Goal: Transaction & Acquisition: Purchase product/service

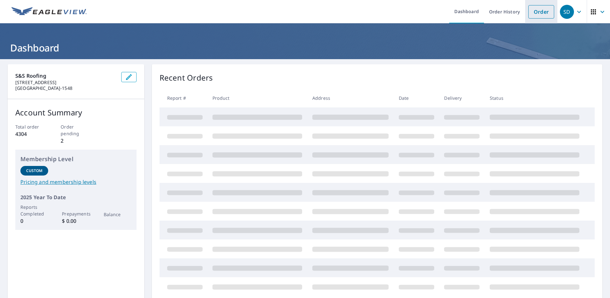
click at [531, 17] on link "Order" at bounding box center [542, 11] width 26 height 13
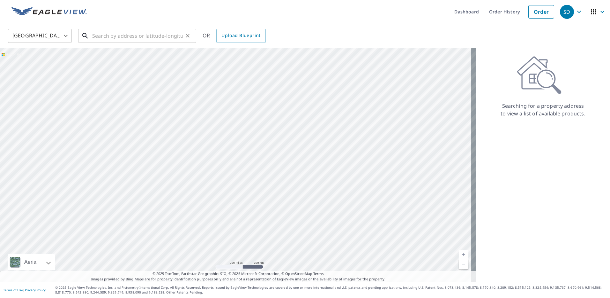
click at [125, 40] on input "text" at bounding box center [137, 36] width 91 height 18
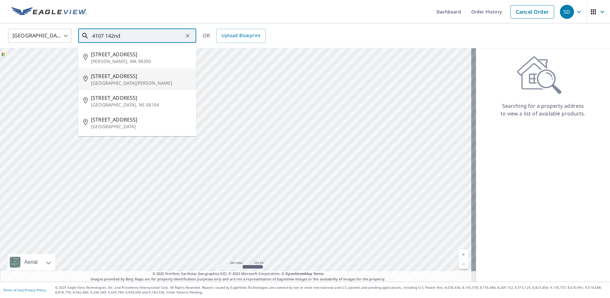
click at [133, 82] on p "[GEOGRAPHIC_DATA][PERSON_NAME]" at bounding box center [141, 83] width 100 height 6
type input "[STREET_ADDRESS][PERSON_NAME]"
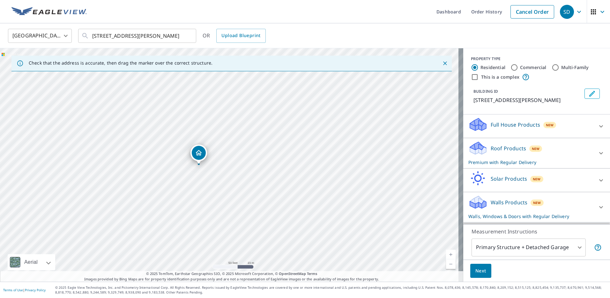
drag, startPoint x: 225, startPoint y: 124, endPoint x: 238, endPoint y: 179, distance: 56.2
click at [238, 179] on div "[STREET_ADDRESS][PERSON_NAME]" at bounding box center [232, 164] width 464 height 233
click at [191, 39] on div at bounding box center [187, 35] width 8 height 9
click at [181, 37] on input "[STREET_ADDRESS][PERSON_NAME]" at bounding box center [137, 36] width 91 height 18
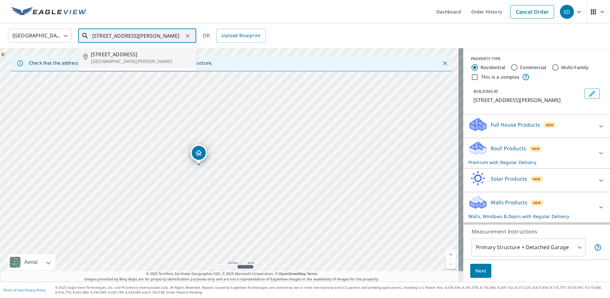
click at [144, 57] on span "[STREET_ADDRESS]" at bounding box center [141, 54] width 100 height 8
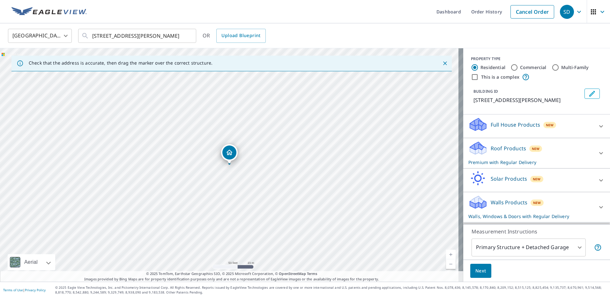
click at [573, 246] on body "SD SD Dashboard Order History Cancel Order SD [GEOGRAPHIC_DATA] US ​ [STREET_AD…" at bounding box center [305, 149] width 610 height 298
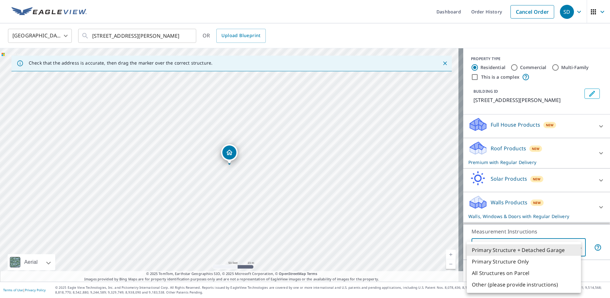
click at [590, 210] on div at bounding box center [305, 149] width 610 height 298
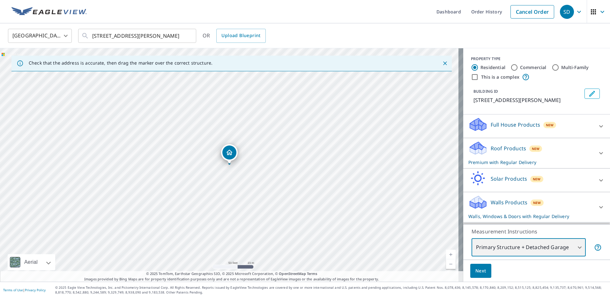
scroll to position [6, 0]
click at [598, 209] on icon at bounding box center [602, 207] width 8 height 8
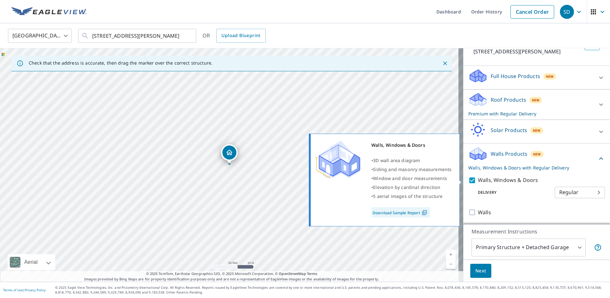
drag, startPoint x: 466, startPoint y: 180, endPoint x: 484, endPoint y: 186, distance: 18.8
click at [469, 180] on input "Walls, Windows & Doors" at bounding box center [474, 180] width 10 height 8
checkbox input "false"
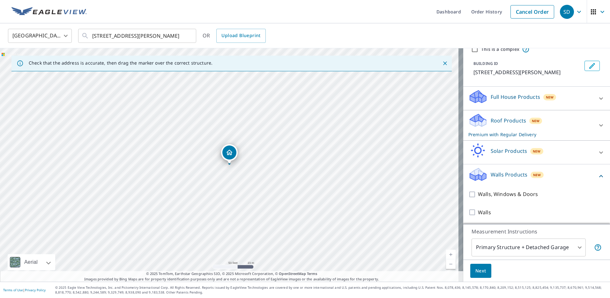
scroll to position [35, 0]
click at [481, 269] on span "Next" at bounding box center [481, 271] width 11 height 8
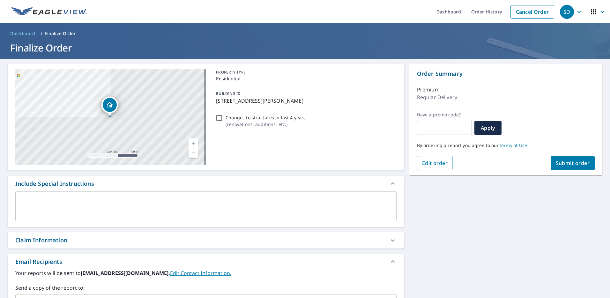
click at [574, 166] on span "Submit order" at bounding box center [573, 162] width 34 height 7
